Goal: Navigation & Orientation: Find specific page/section

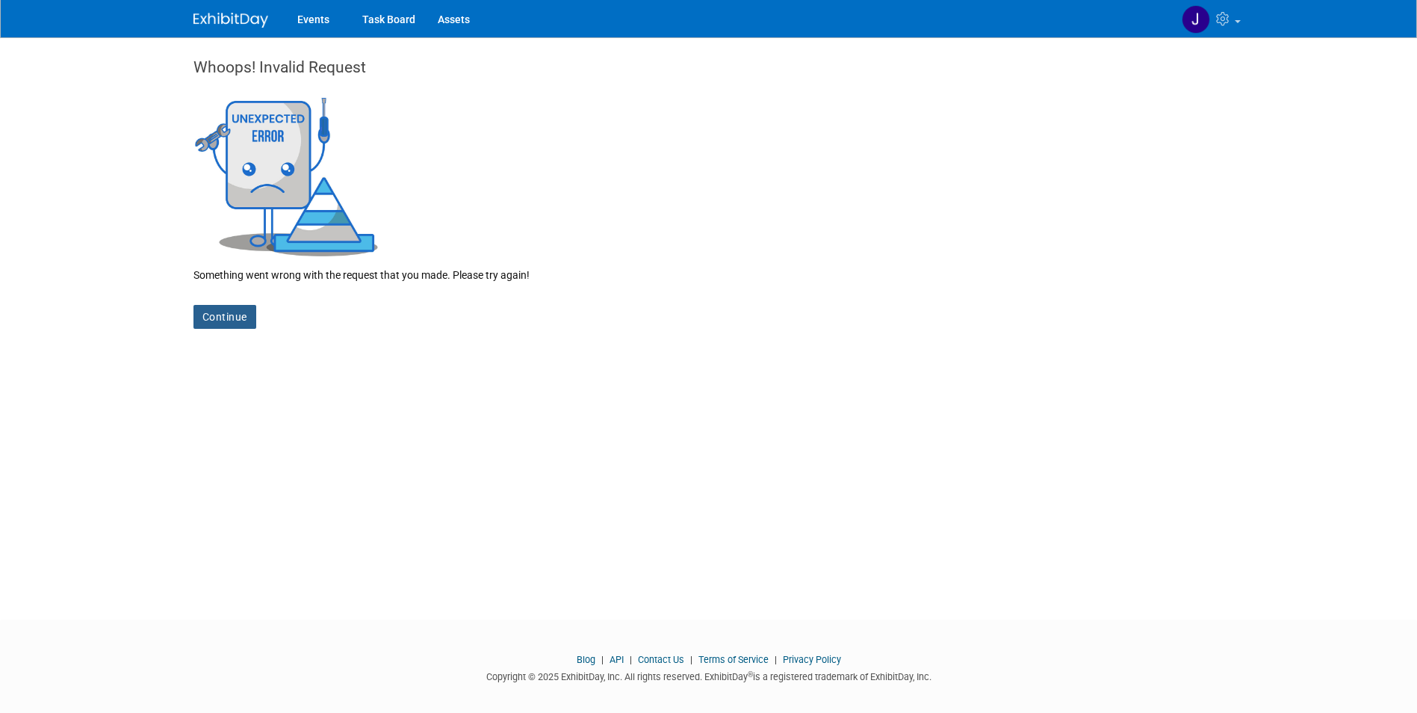
click at [216, 321] on link "Continue" at bounding box center [224, 317] width 63 height 24
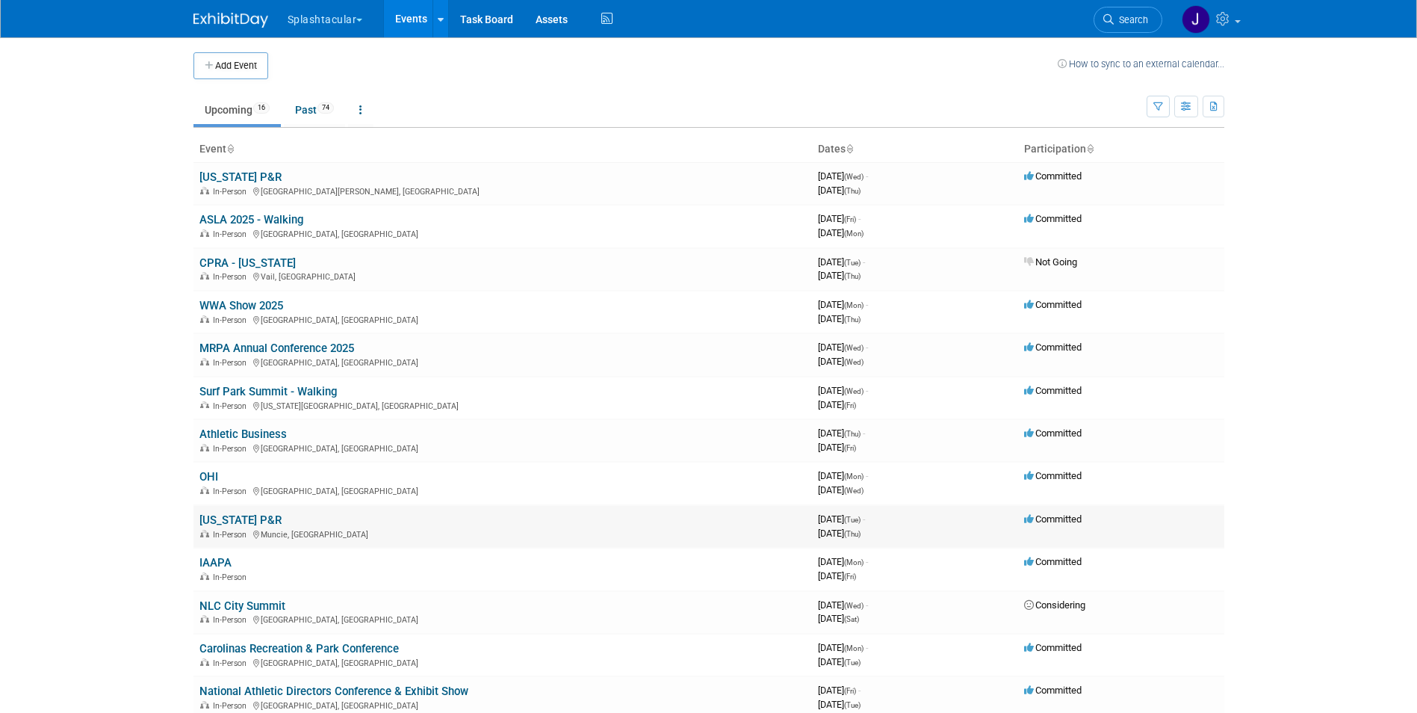
click at [219, 520] on link "[US_STATE] P&R" at bounding box center [240, 519] width 82 height 13
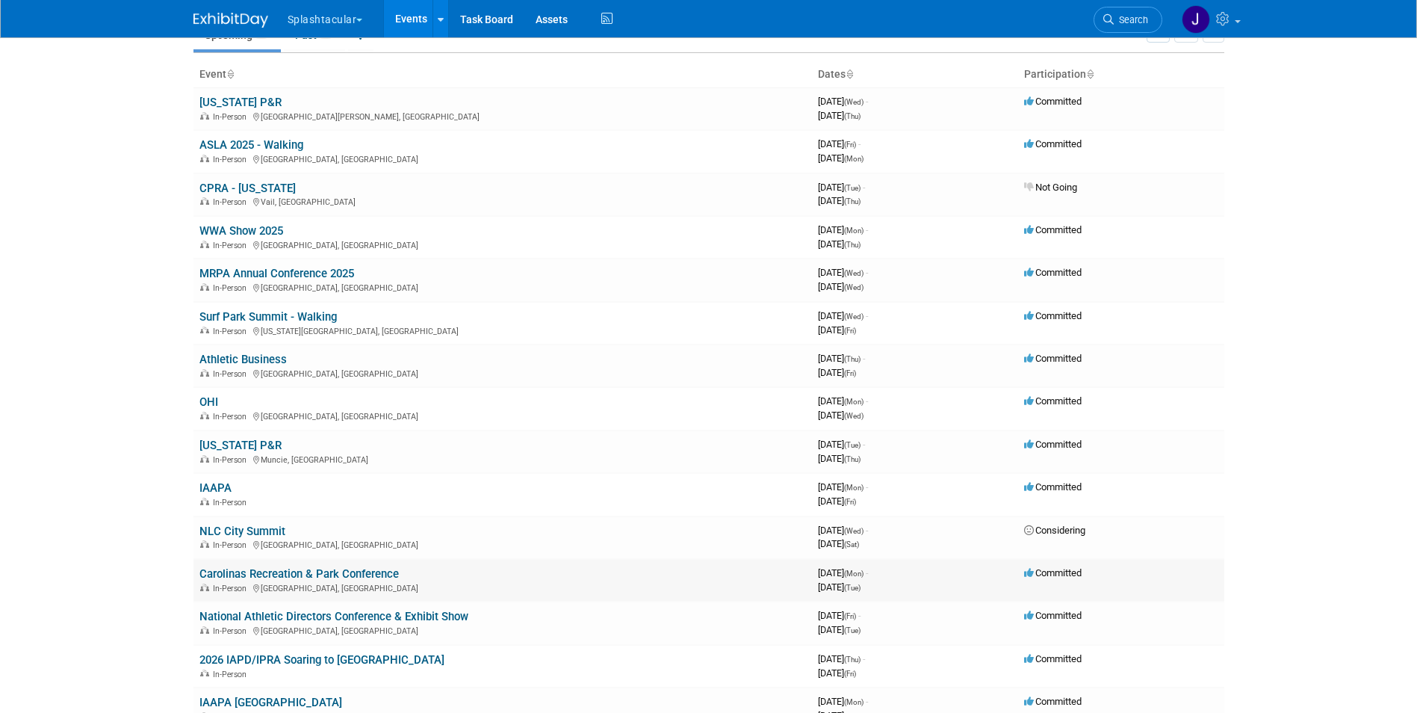
click at [250, 573] on link "Carolinas Recreation & Park Conference" at bounding box center [298, 573] width 199 height 13
click at [226, 449] on link "[US_STATE] P&R" at bounding box center [240, 445] width 82 height 13
